Goal: Check status: Check status

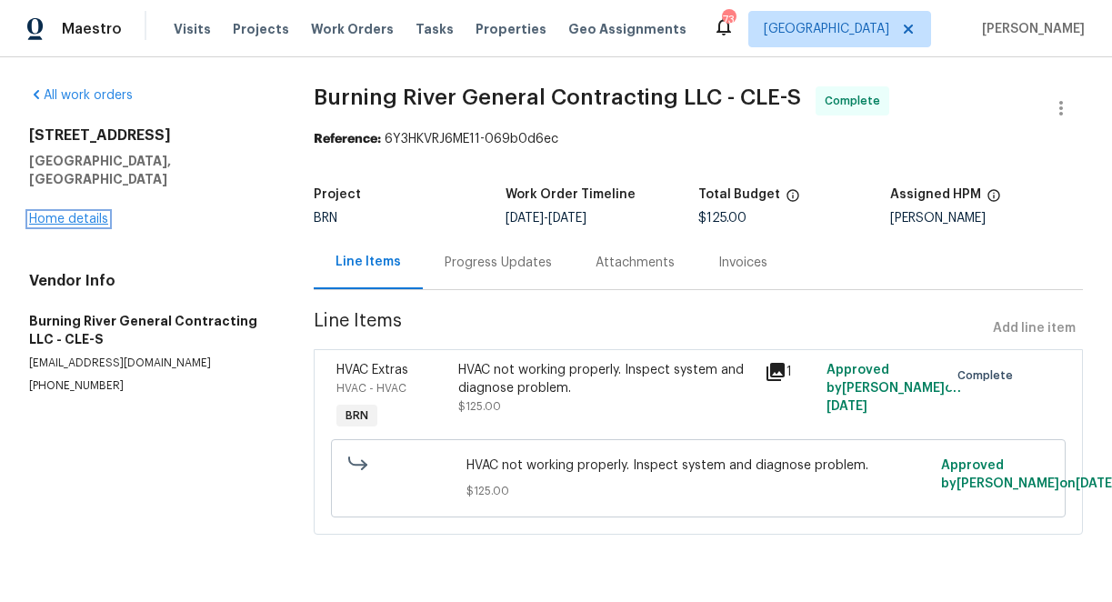
click at [71, 213] on link "Home details" at bounding box center [68, 219] width 79 height 13
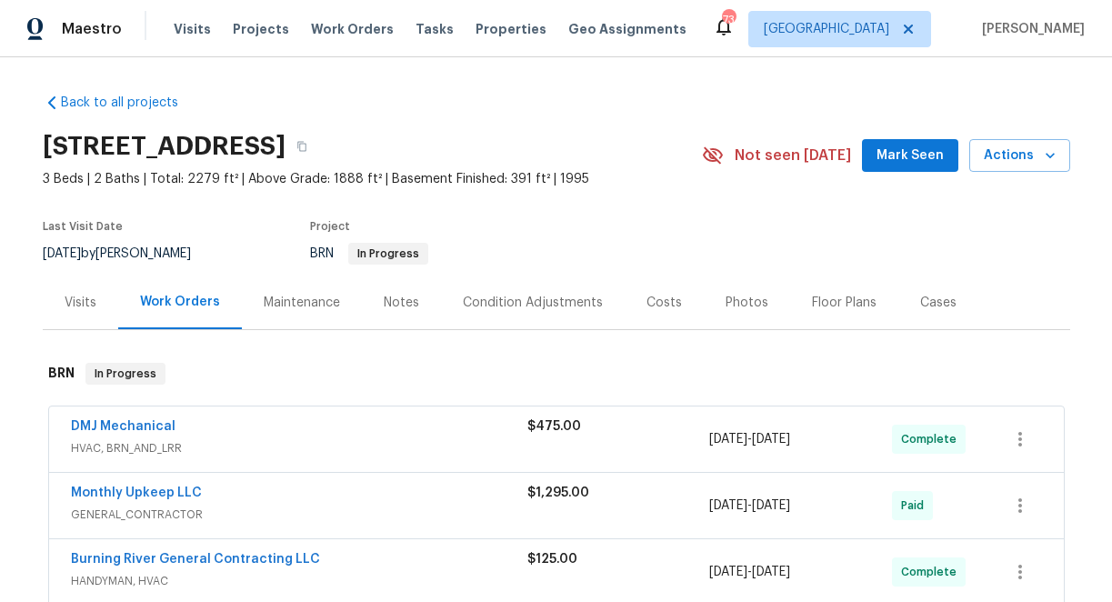
scroll to position [150, 0]
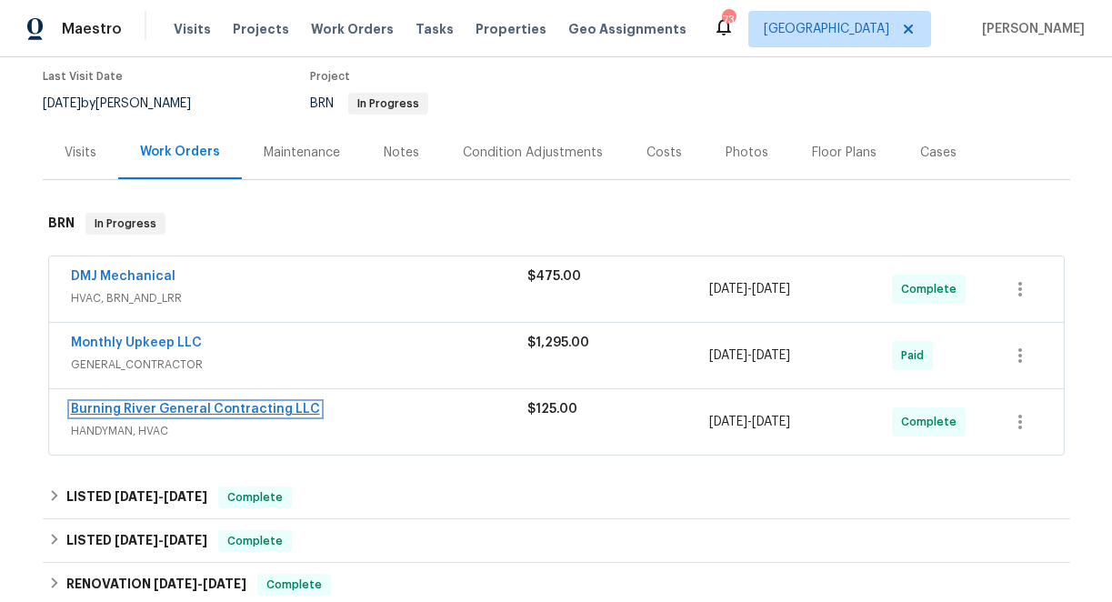
click at [135, 412] on link "Burning River General Contracting LLC" at bounding box center [195, 409] width 249 height 13
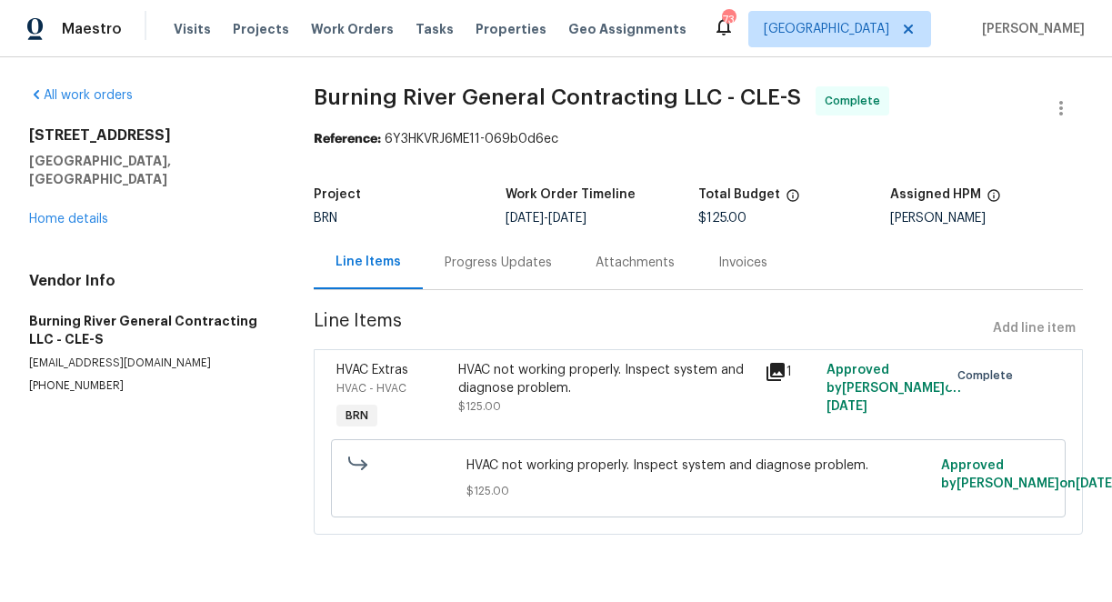
click at [473, 259] on div "Progress Updates" at bounding box center [498, 263] width 107 height 18
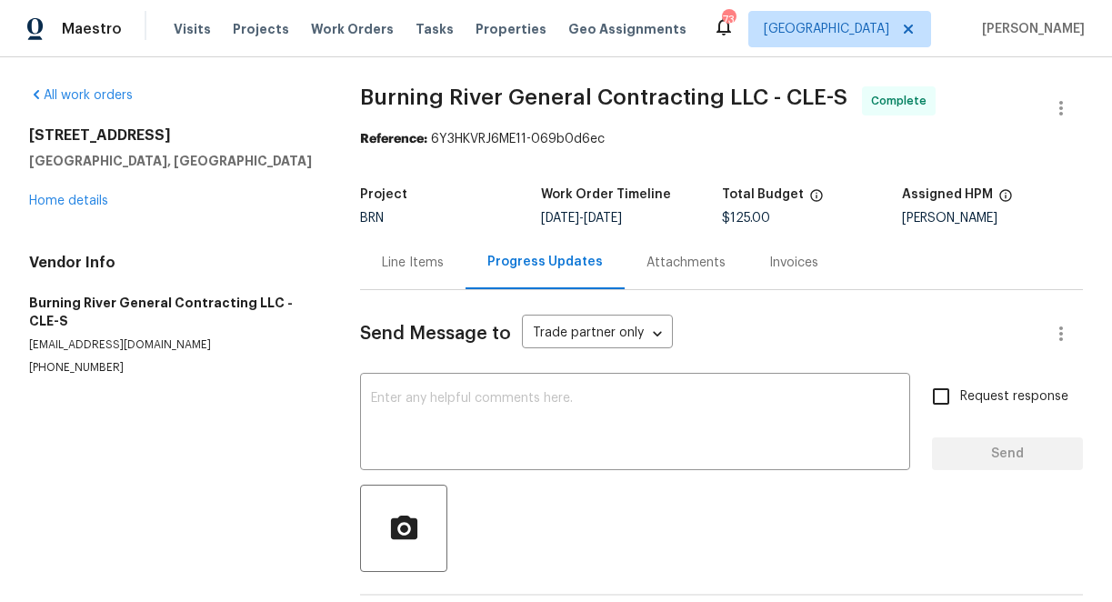
click at [408, 264] on div "Line Items" at bounding box center [413, 263] width 62 height 18
